Goal: Information Seeking & Learning: Learn about a topic

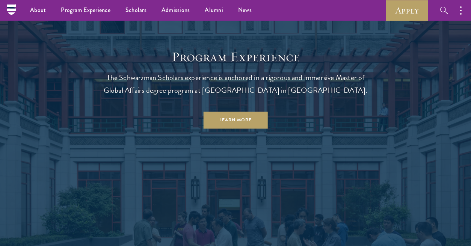
scroll to position [510, 0]
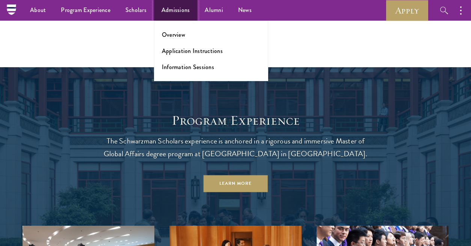
click at [173, 11] on link "Admissions" at bounding box center [176, 10] width 44 height 21
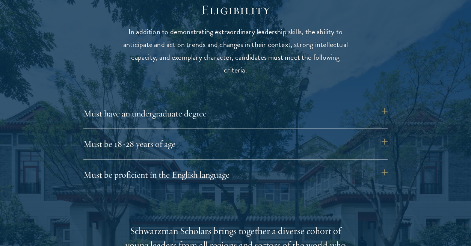
scroll to position [988, 0]
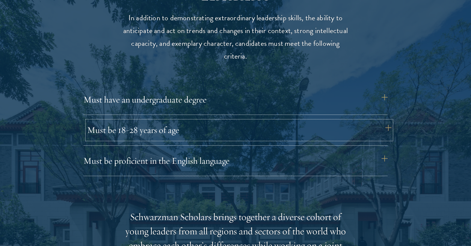
click at [152, 125] on button "Must be 18-28 years of age" at bounding box center [239, 130] width 305 height 18
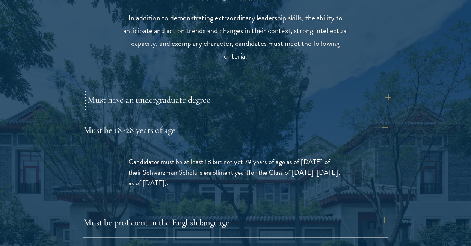
click at [158, 97] on button "Must have an undergraduate degree" at bounding box center [239, 100] width 305 height 18
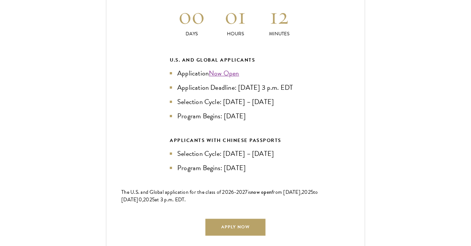
scroll to position [1758, 0]
